Goal: Information Seeking & Learning: Learn about a topic

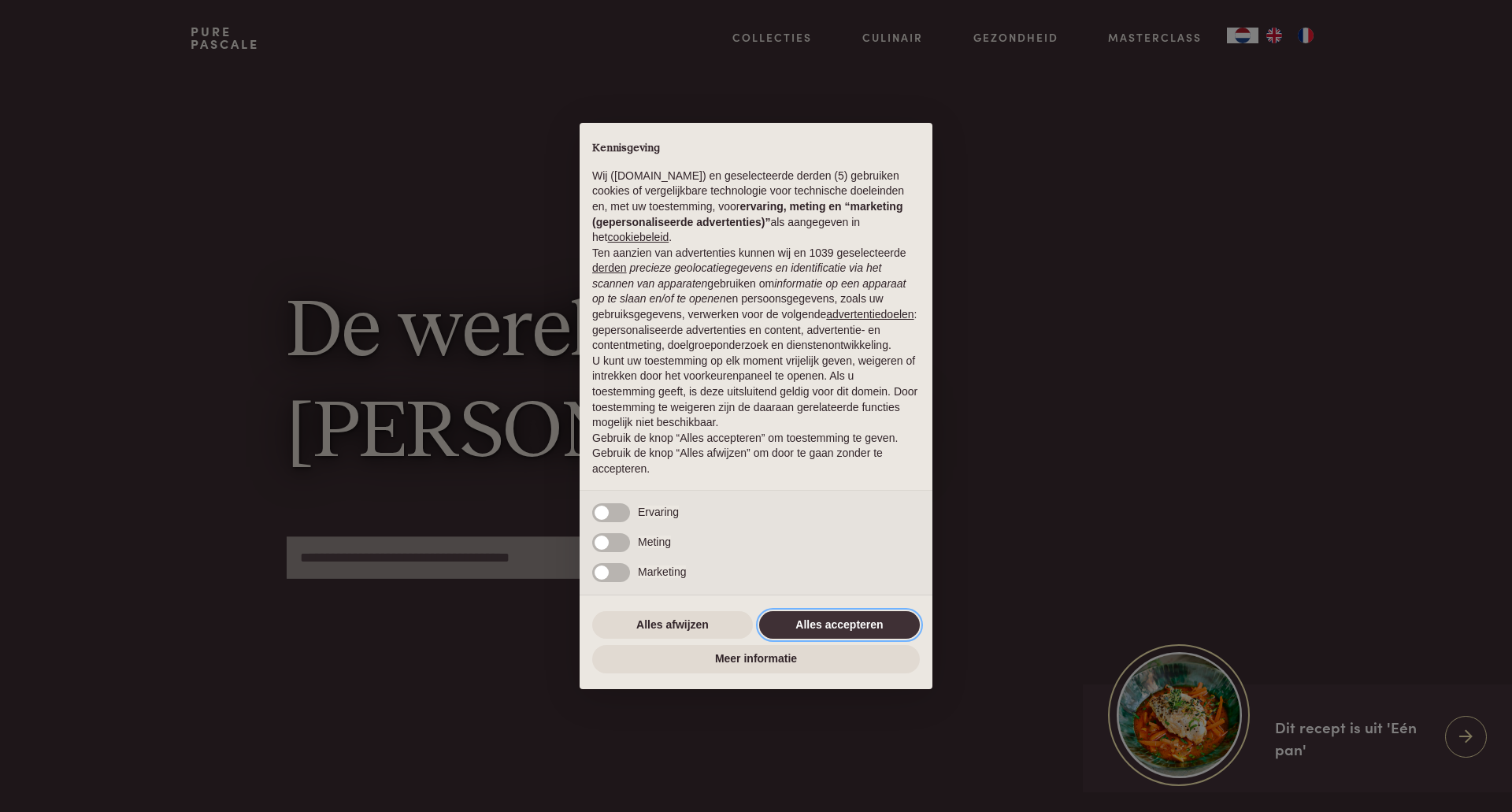
click at [841, 623] on button "Alles accepteren" at bounding box center [839, 625] width 161 height 29
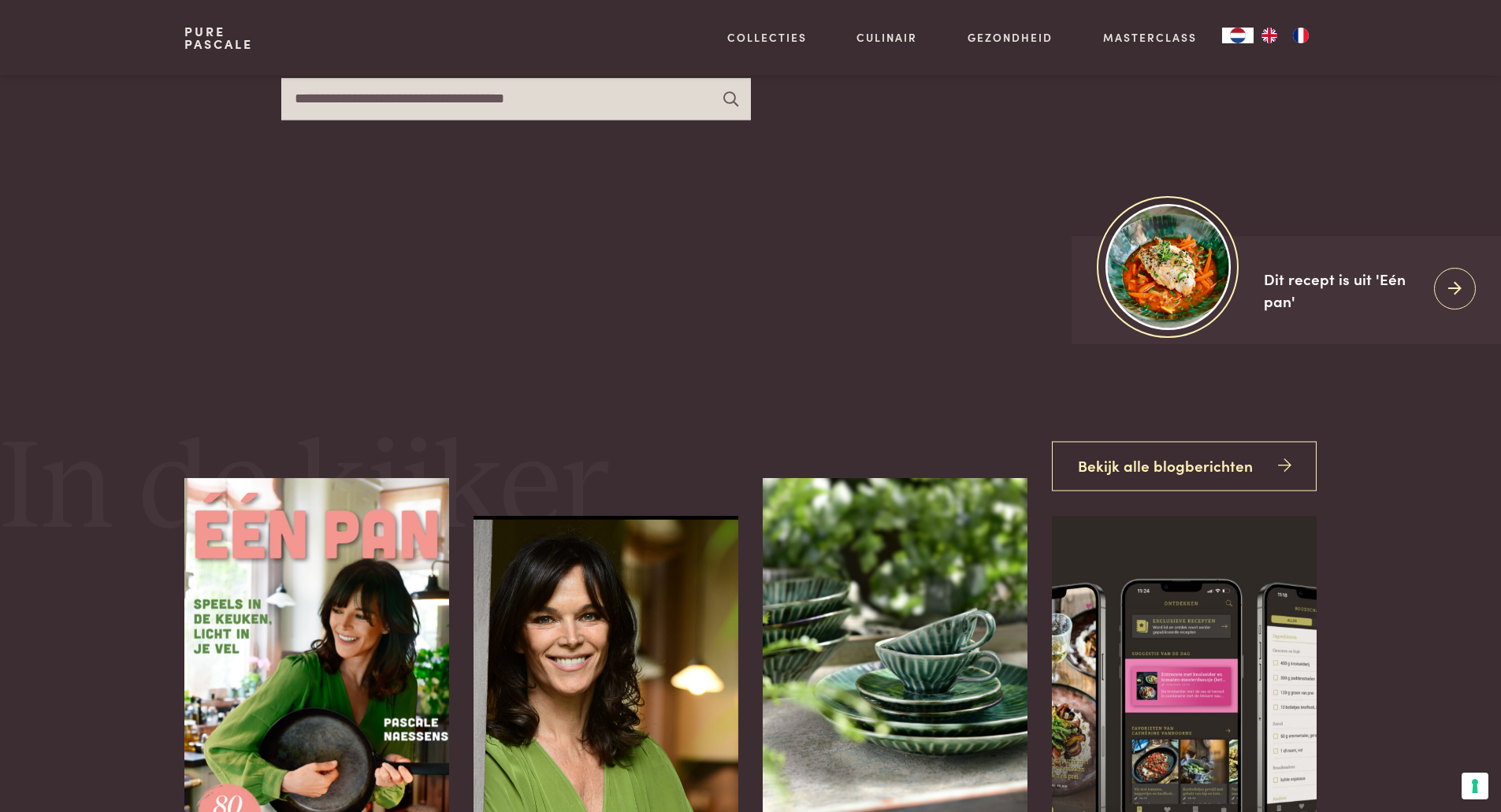
scroll to position [433, 0]
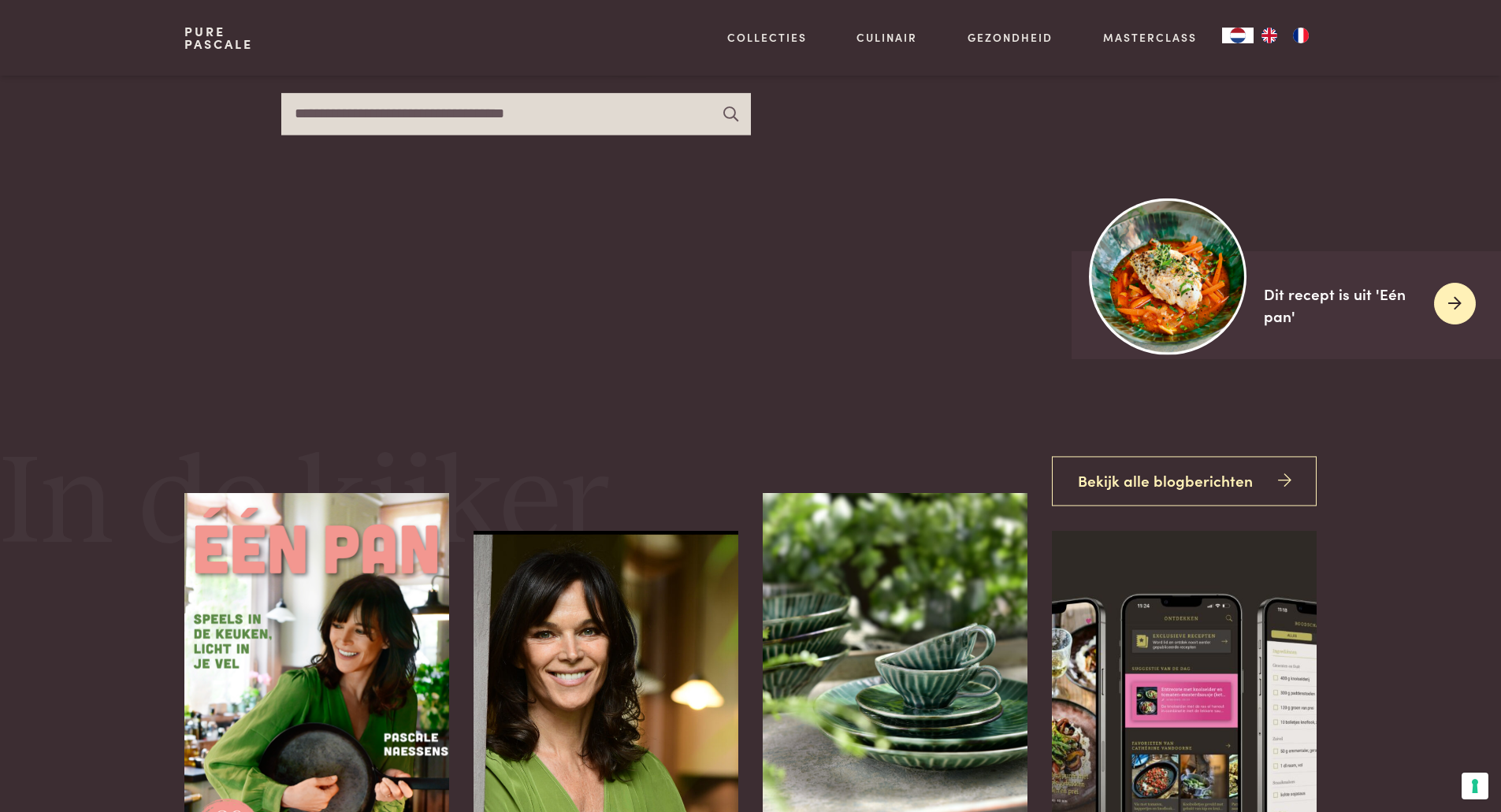
click at [1186, 317] on img at bounding box center [1168, 276] width 157 height 157
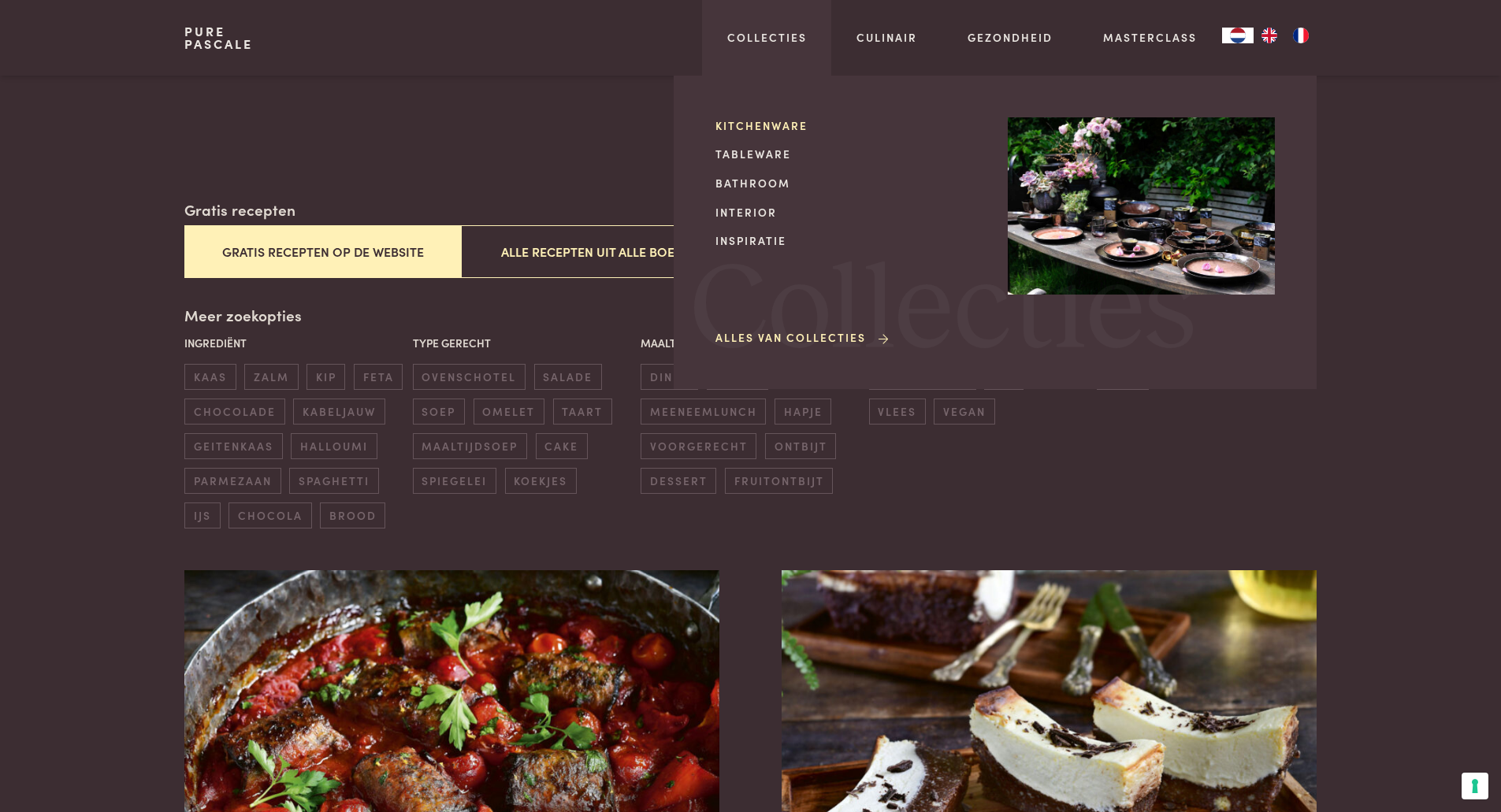
scroll to position [118, 0]
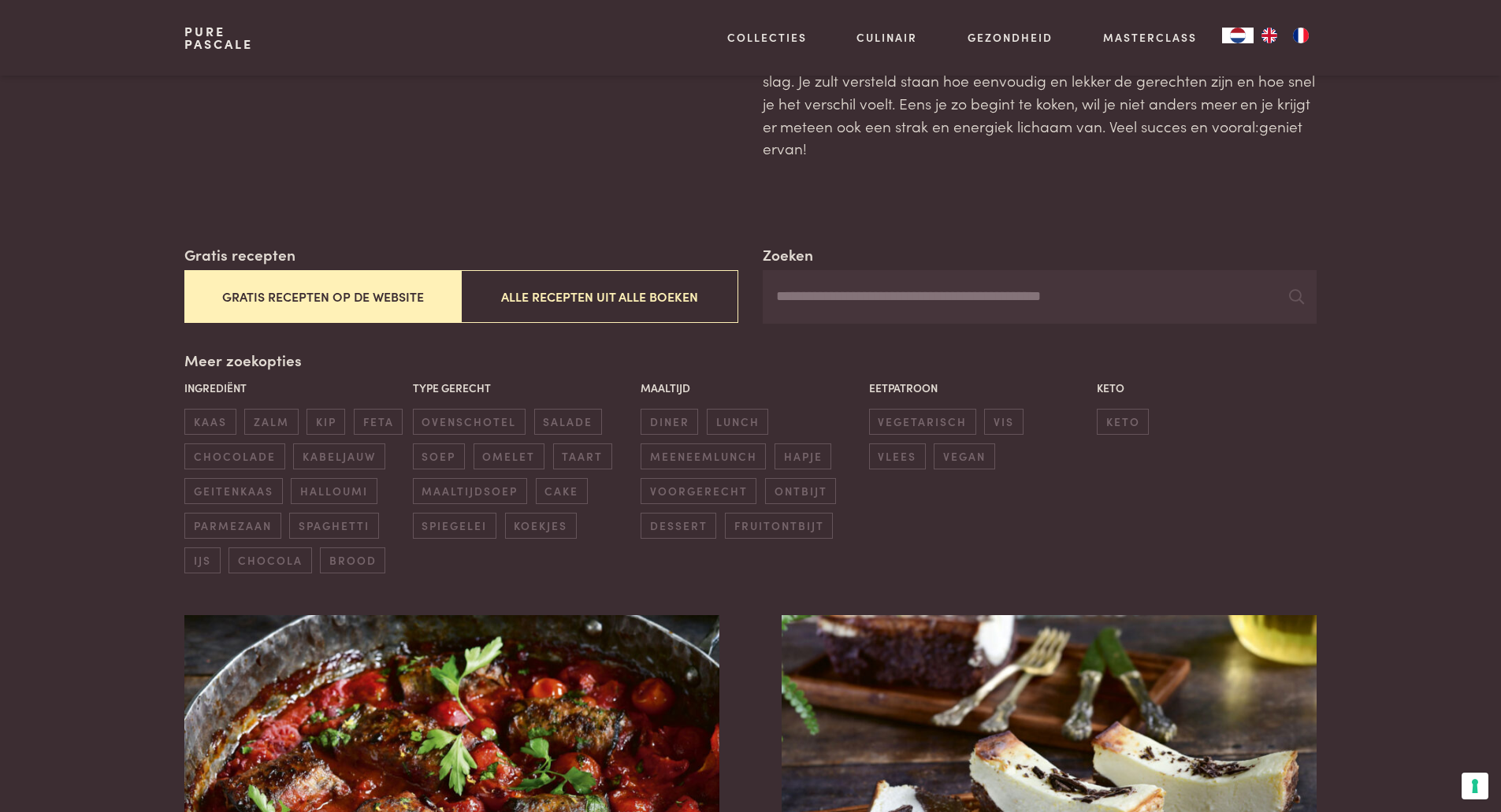
click at [368, 297] on button "Gratis recepten op de website" at bounding box center [323, 296] width 277 height 53
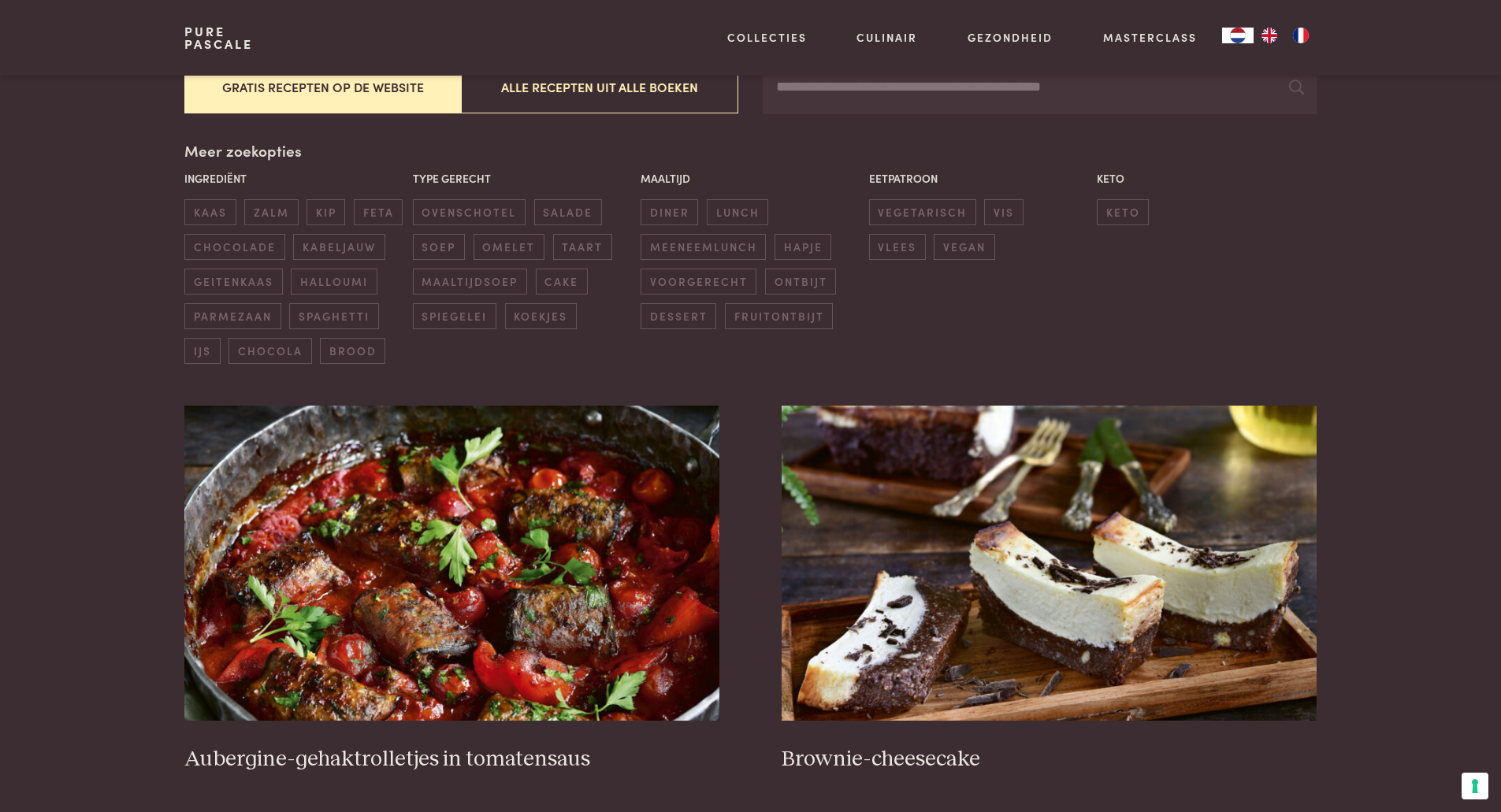
scroll to position [361, 0]
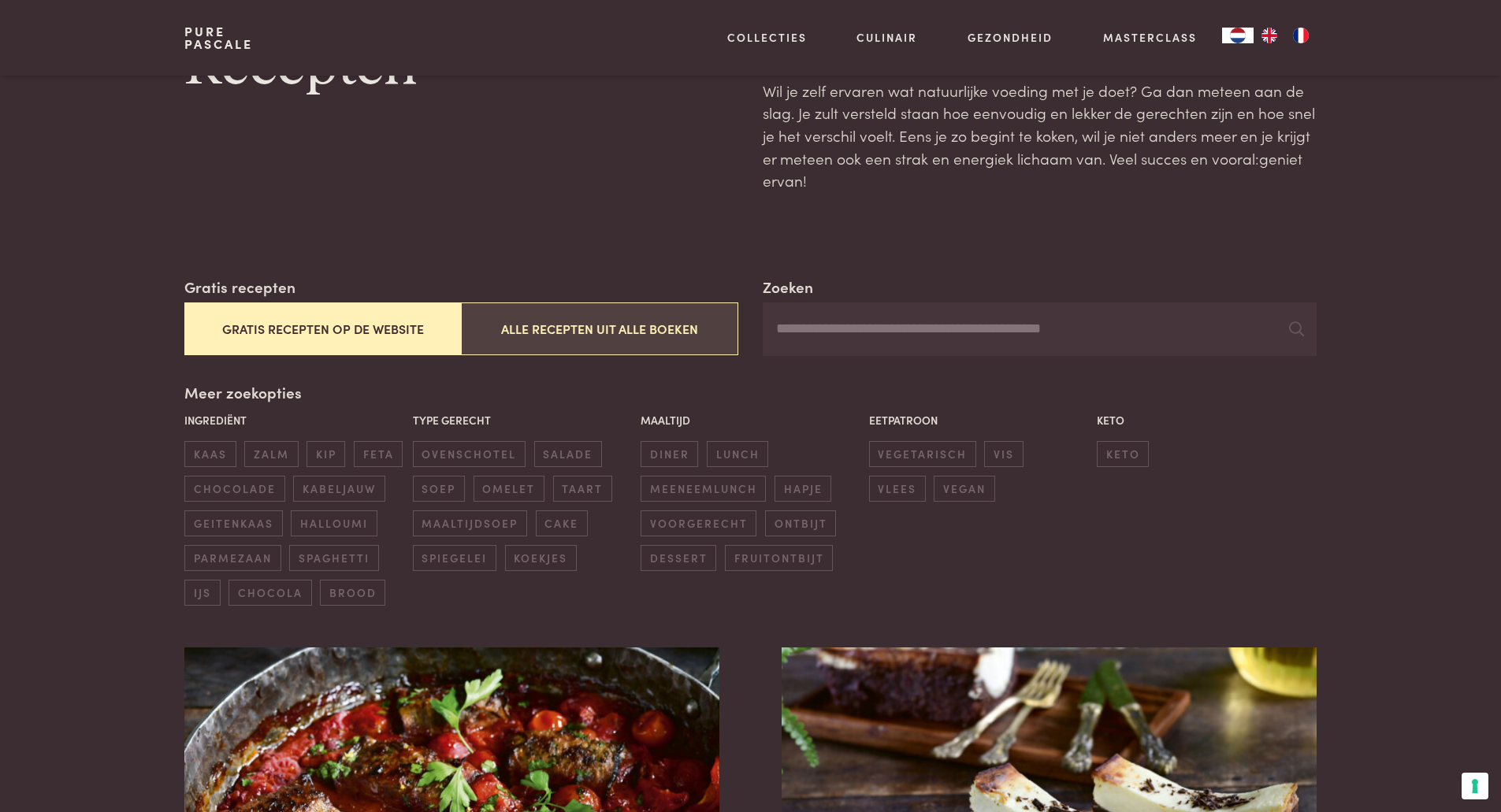
click at [555, 331] on button "Alle recepten uit alle boeken" at bounding box center [599, 329] width 277 height 53
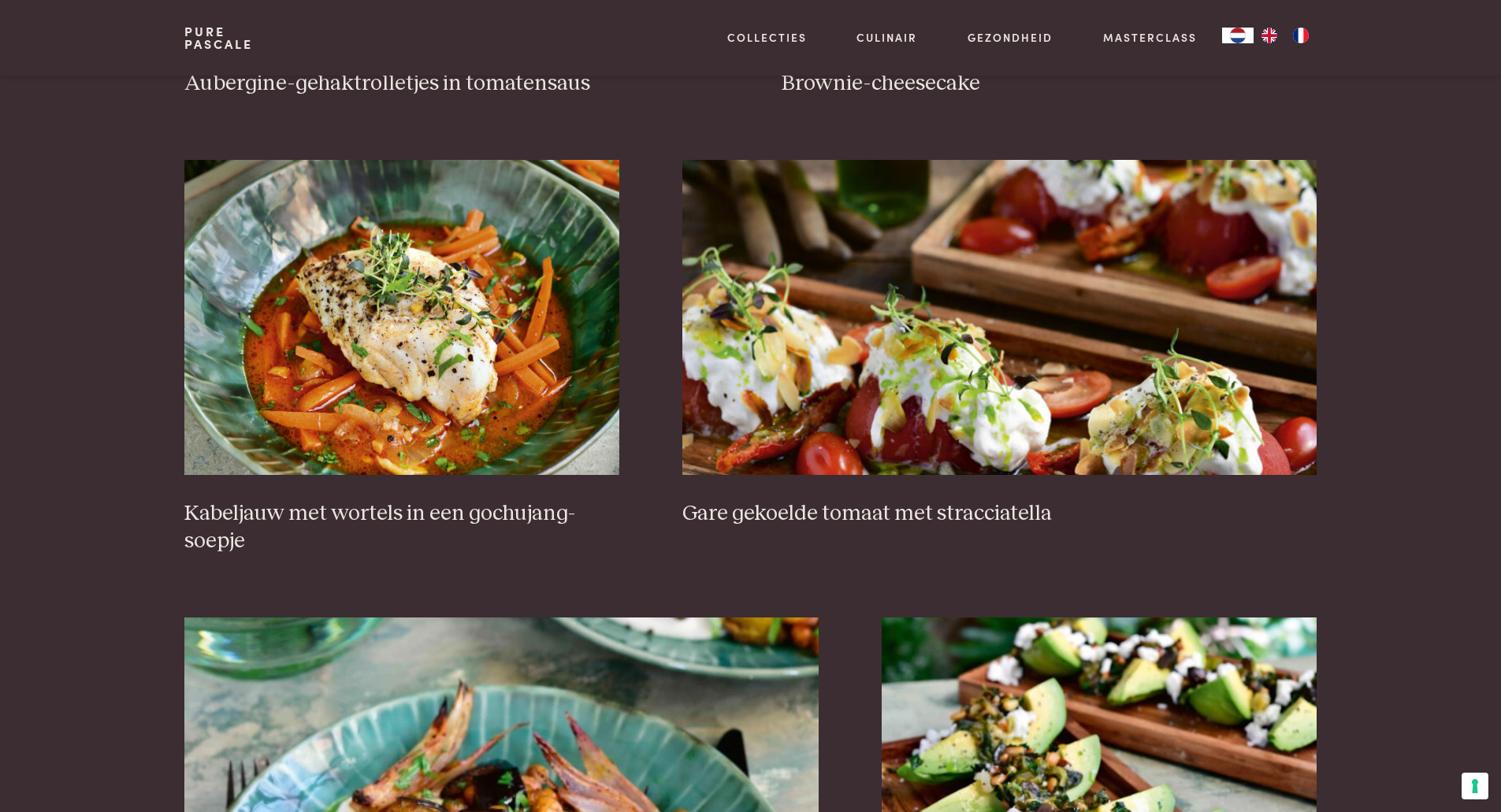
scroll to position [1031, 0]
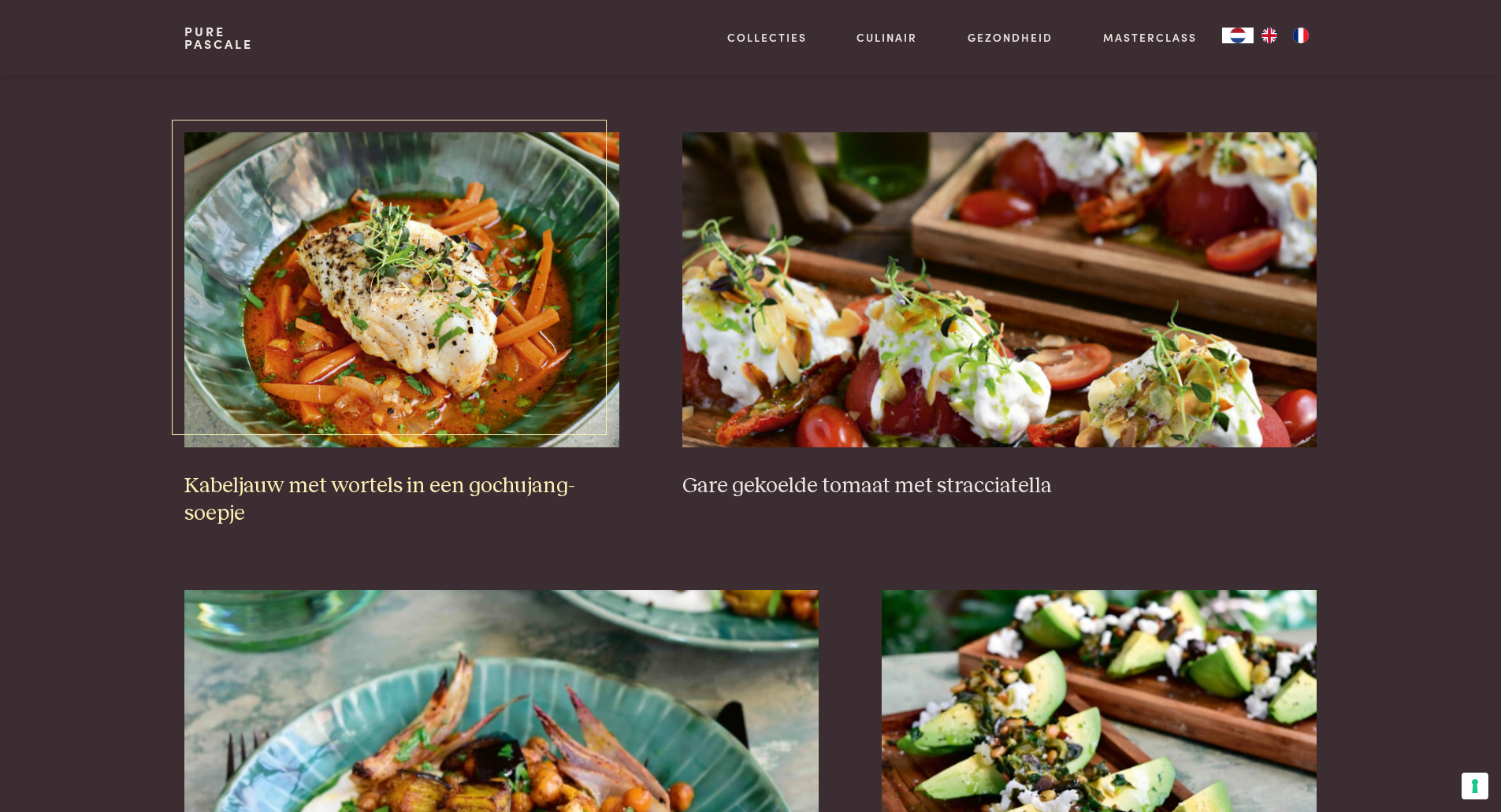
click at [488, 478] on h3 "Kabeljauw met wortels in een gochujang-soepje" at bounding box center [402, 500] width 435 height 55
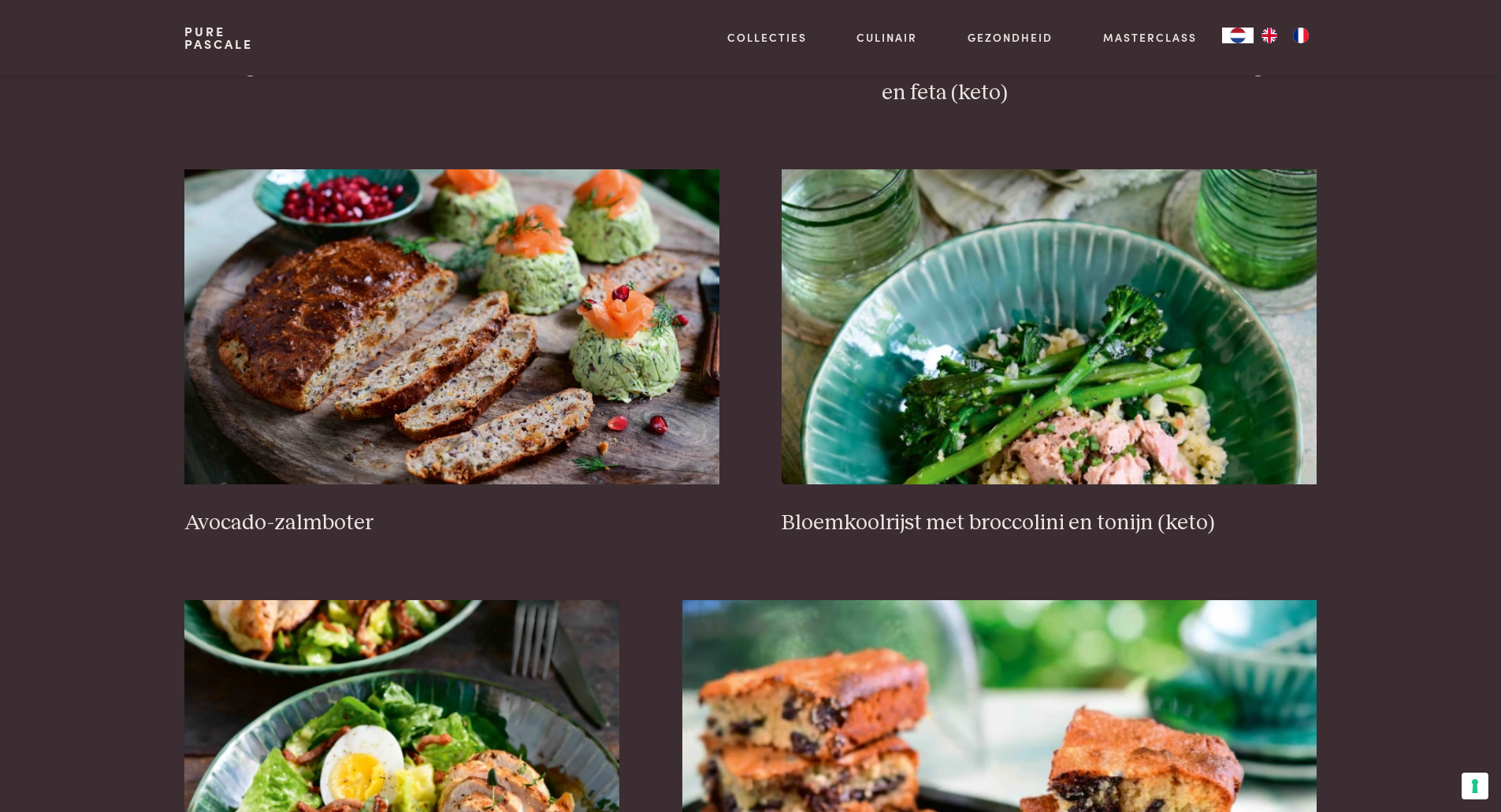
scroll to position [1918, 0]
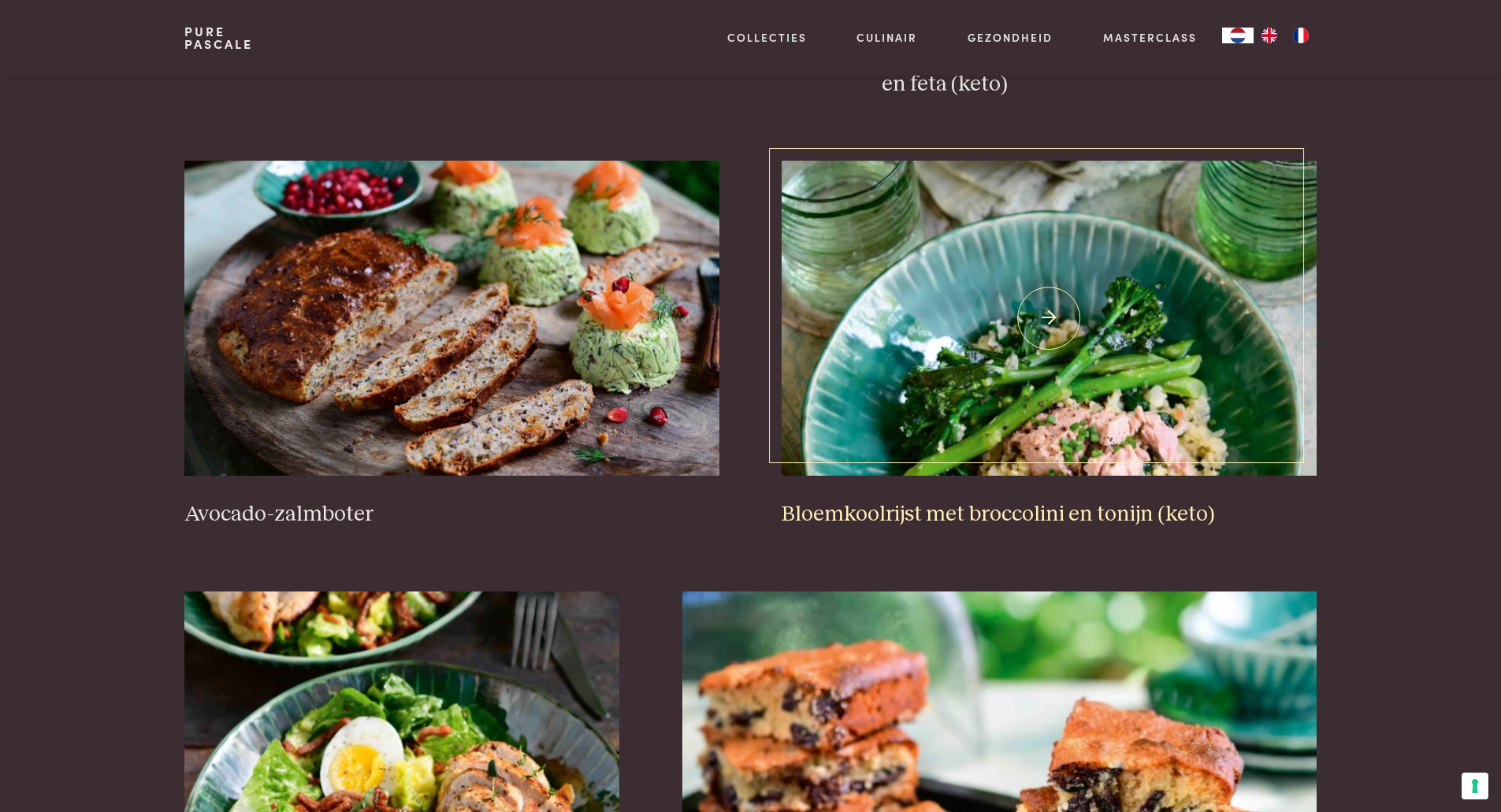
click at [1074, 520] on h3 "Bloemkoolrijst met broccolini en tonijn (keto)" at bounding box center [1048, 515] width 534 height 28
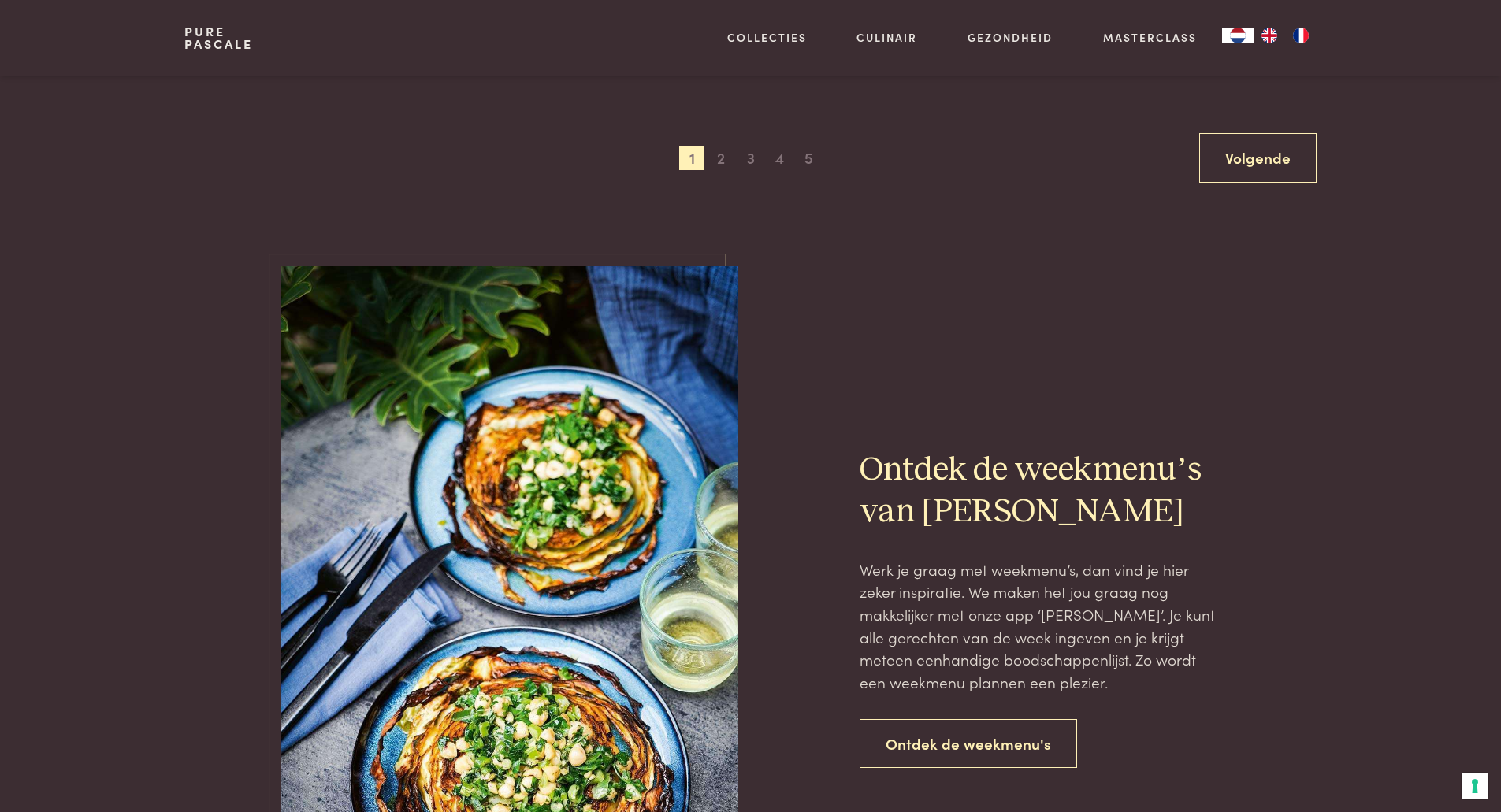
scroll to position [3276, 0]
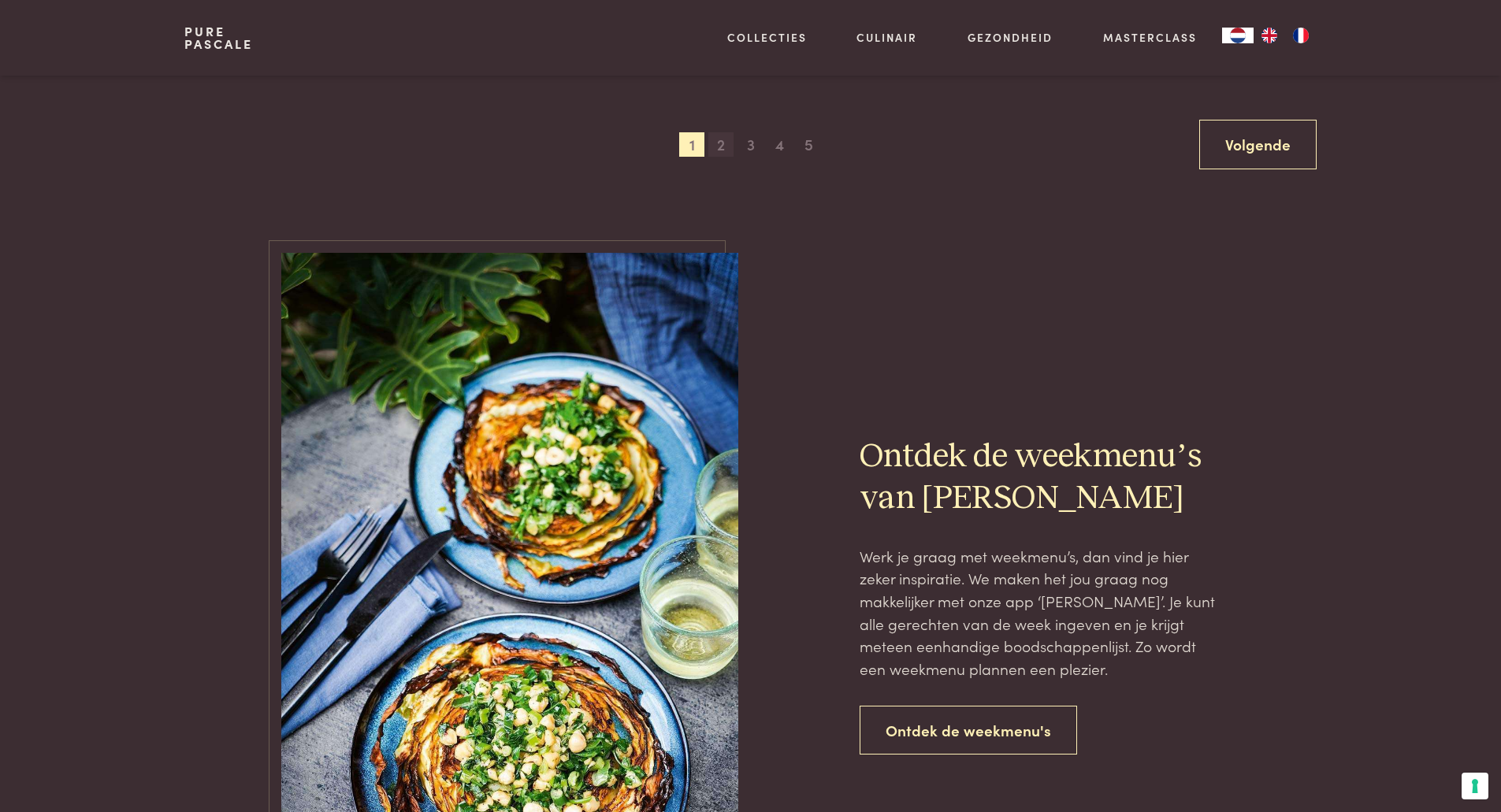
click at [724, 142] on span "2" at bounding box center [720, 144] width 25 height 25
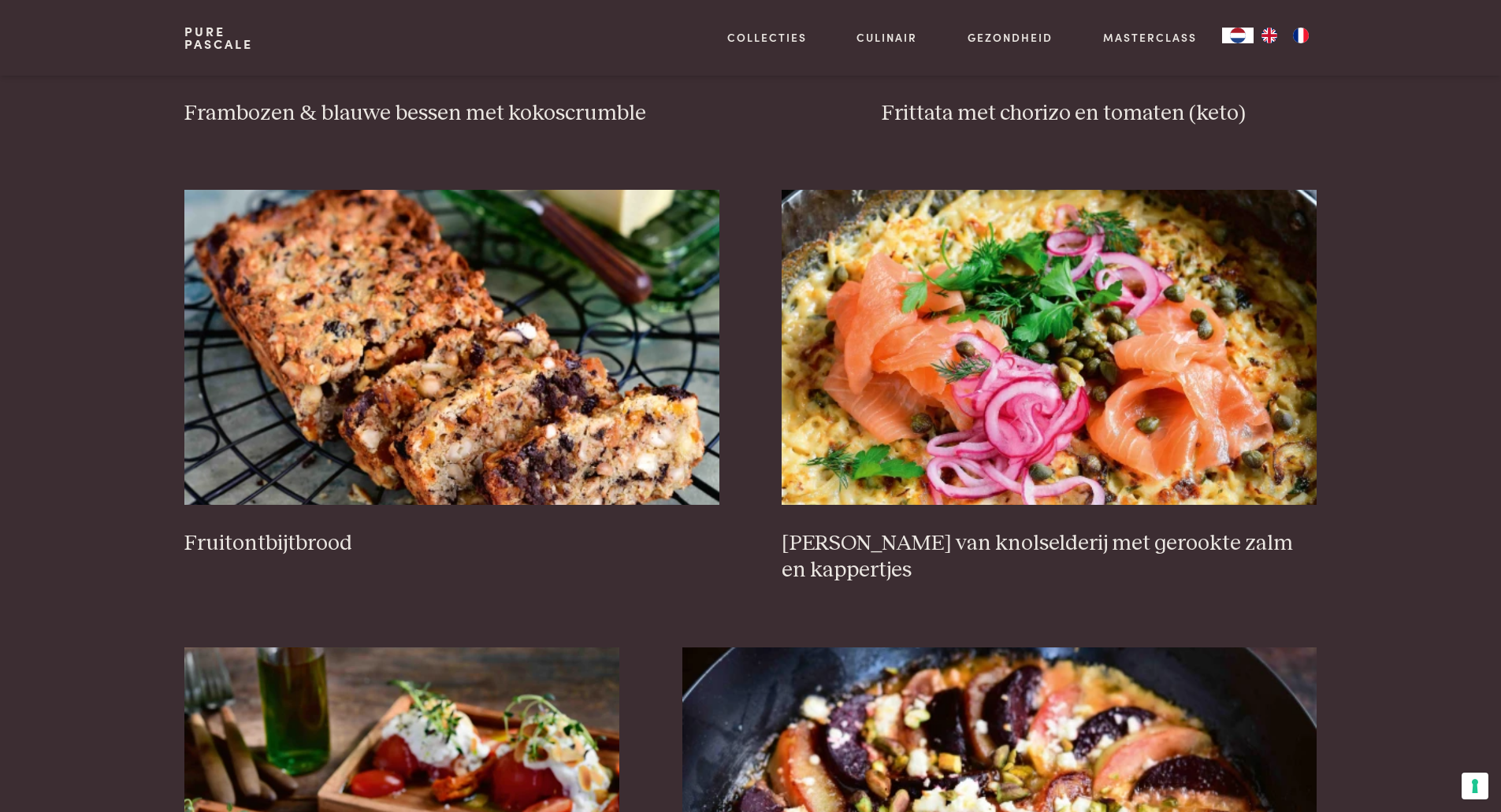
scroll to position [1878, 0]
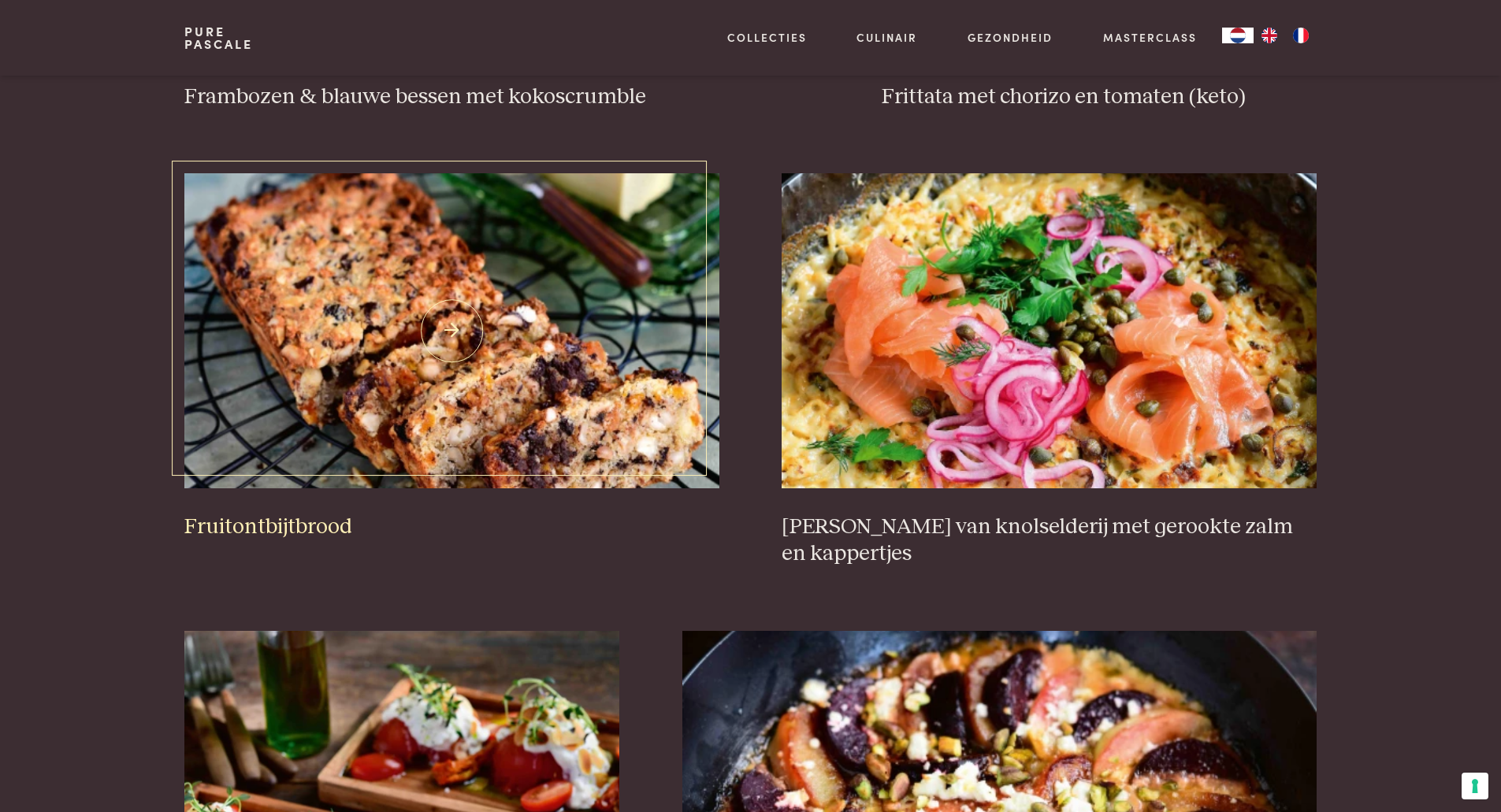
click at [526, 338] on img at bounding box center [451, 331] width 534 height 315
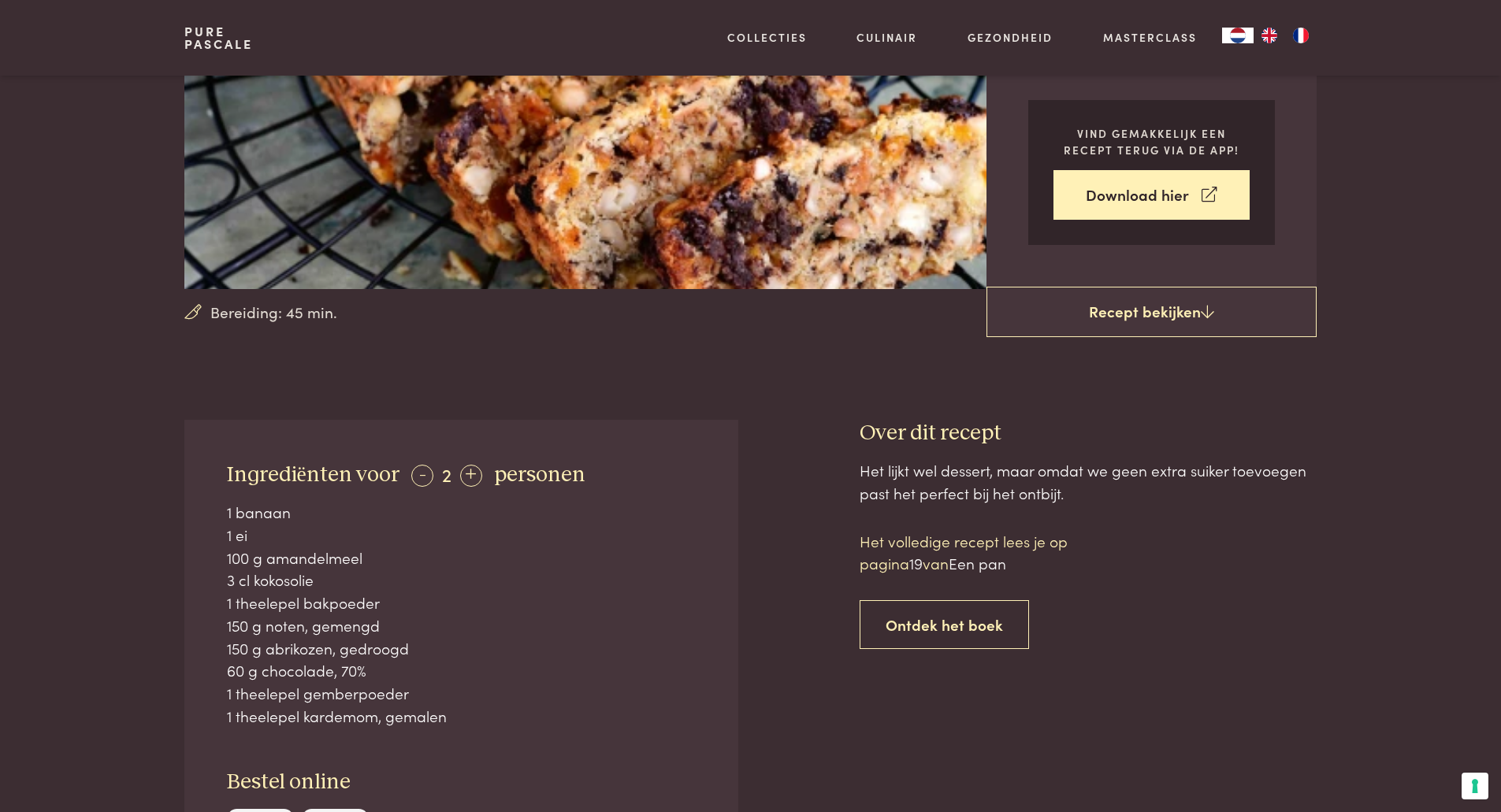
scroll to position [315, 0]
